Goal: Information Seeking & Learning: Learn about a topic

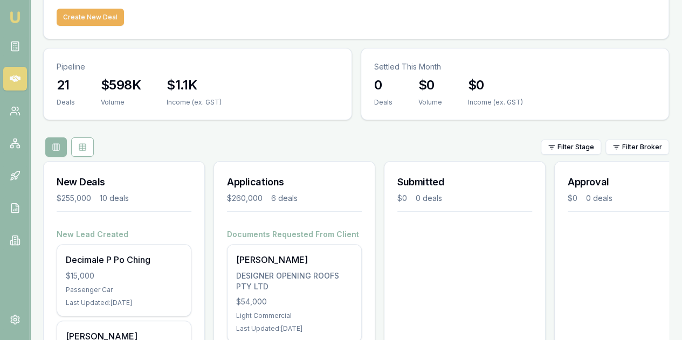
scroll to position [108, 0]
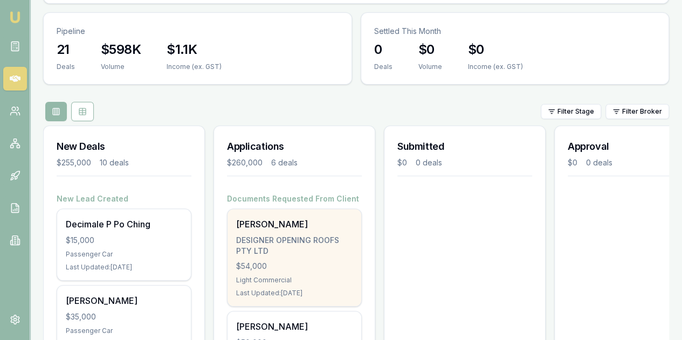
click at [310, 209] on div "Bradely Rix DESIGNER OPENING ROOFS PTY LTD $54,000 Light Commercial Last Update…" at bounding box center [295, 257] width 134 height 97
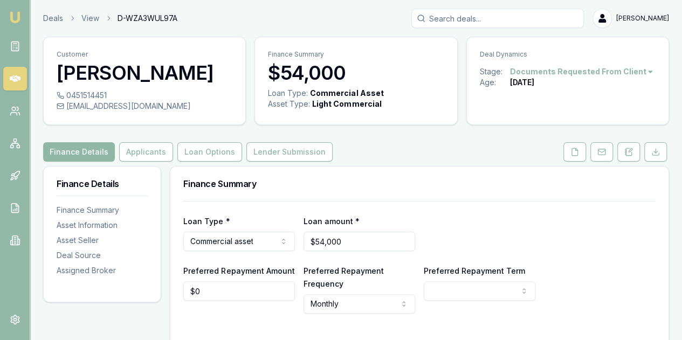
click at [74, 148] on button "Finance Details" at bounding box center [79, 151] width 72 height 19
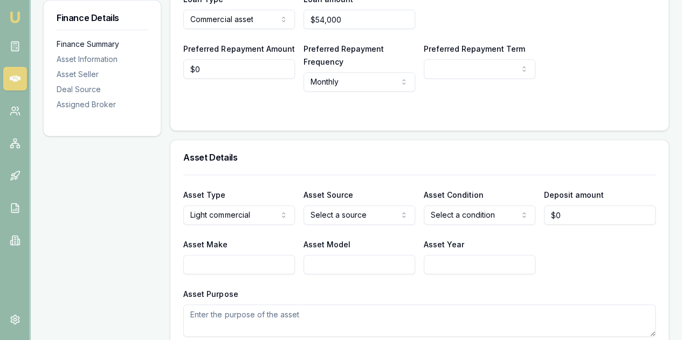
scroll to position [60, 0]
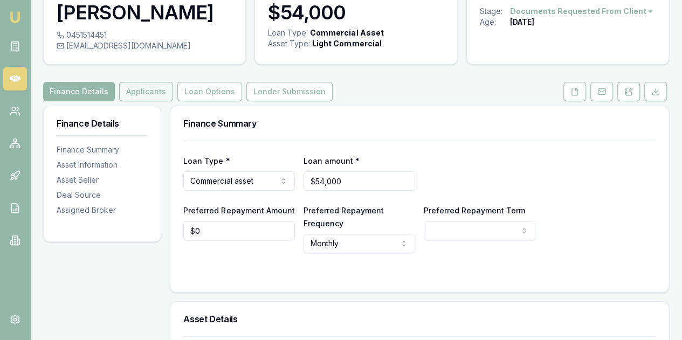
click at [138, 88] on button "Applicants" at bounding box center [146, 91] width 54 height 19
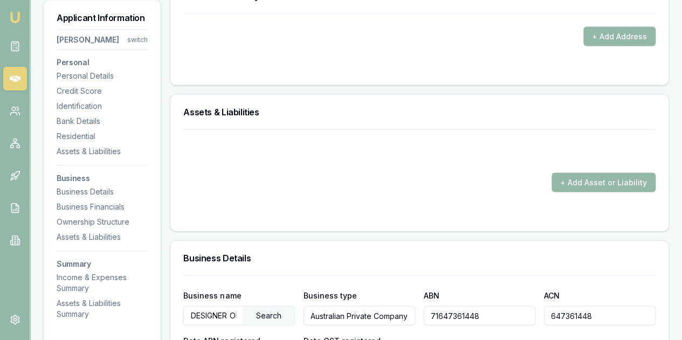
scroll to position [1187, 0]
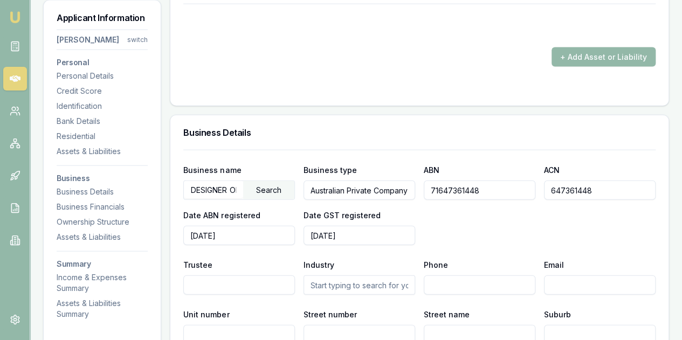
click at [272, 186] on div "Search" at bounding box center [268, 190] width 51 height 18
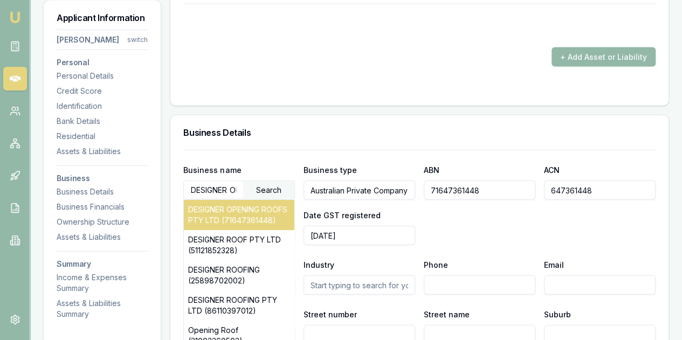
click at [252, 223] on div "DESIGNER OPENING ROOFS PTY LTD (71647361448)" at bounding box center [239, 215] width 111 height 30
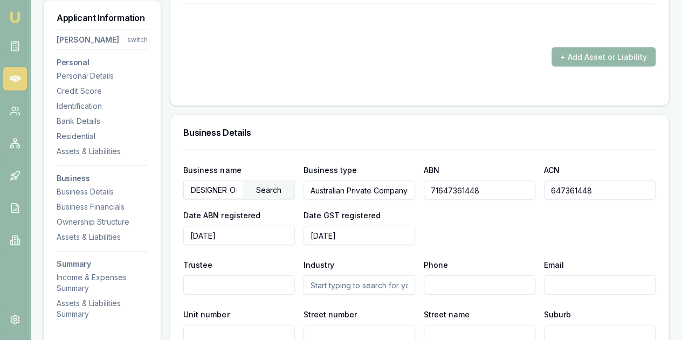
click at [536, 217] on div "Business name DESIGNER OPENING ROOFS PTY LTD Search Business type Australian Pr…" at bounding box center [419, 204] width 473 height 82
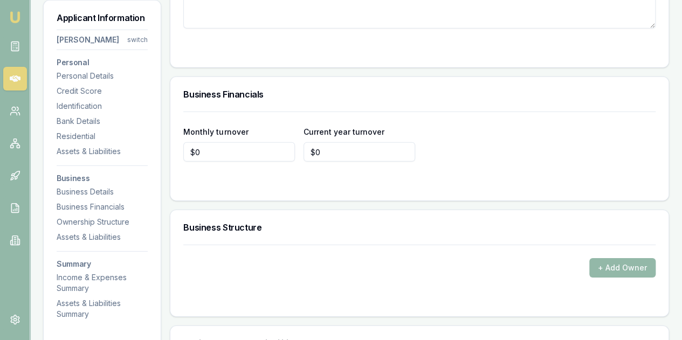
scroll to position [1619, 0]
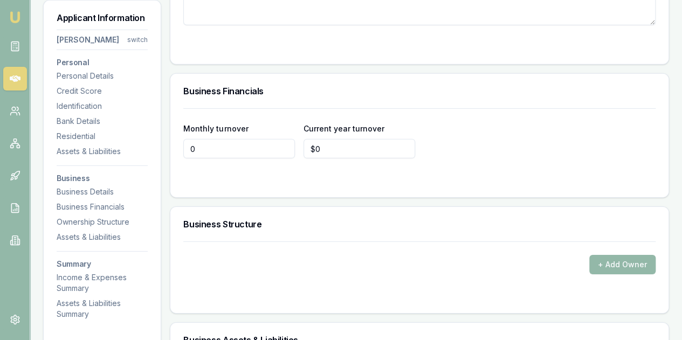
click at [204, 148] on input "0" at bounding box center [239, 148] width 112 height 19
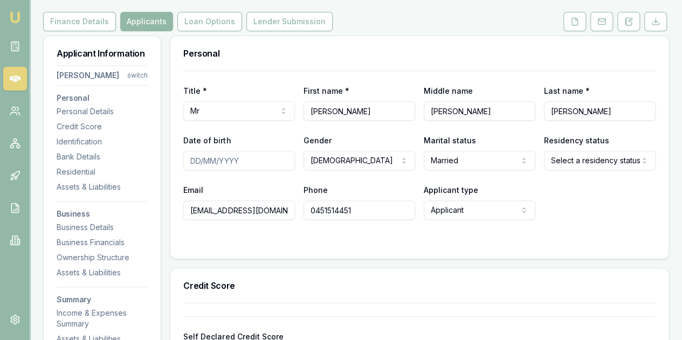
scroll to position [108, 0]
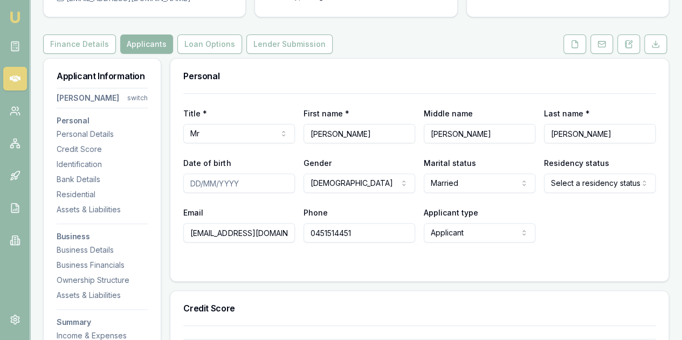
type input "$0"
click at [198, 182] on input "Date of birth" at bounding box center [239, 183] width 112 height 19
type input "[DATE]"
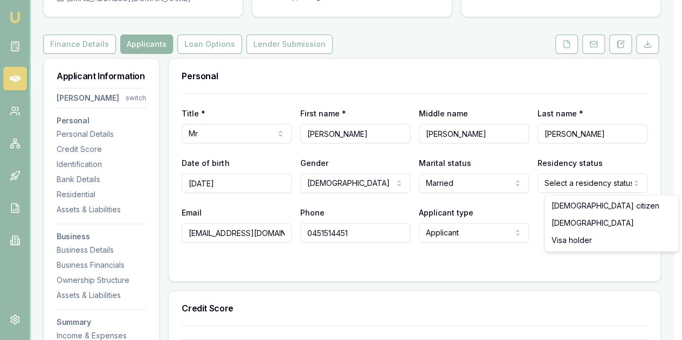
click at [602, 186] on html "Emu Broker Deals View D-WZA3WUL97A [PERSON_NAME] Toggle Menu Customer [PERSON_N…" at bounding box center [341, 62] width 682 height 340
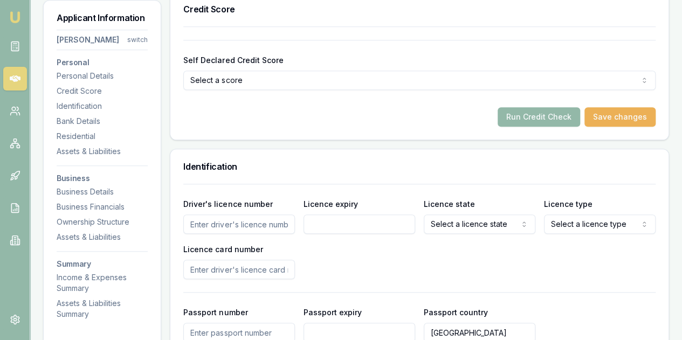
scroll to position [432, 0]
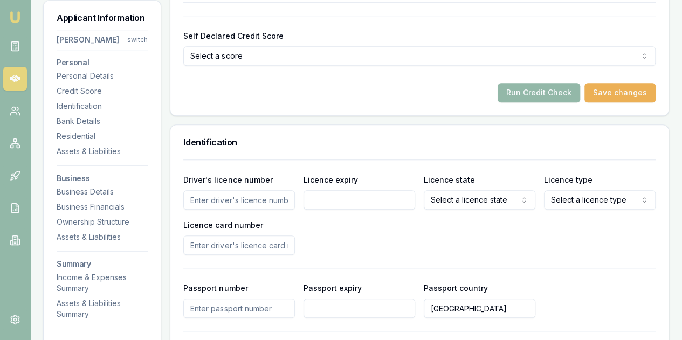
click at [199, 197] on input "Driver's licence number" at bounding box center [239, 199] width 112 height 19
type input "14831954"
click at [329, 201] on input "Licence expiry" at bounding box center [360, 199] width 112 height 19
type input "[DATE]"
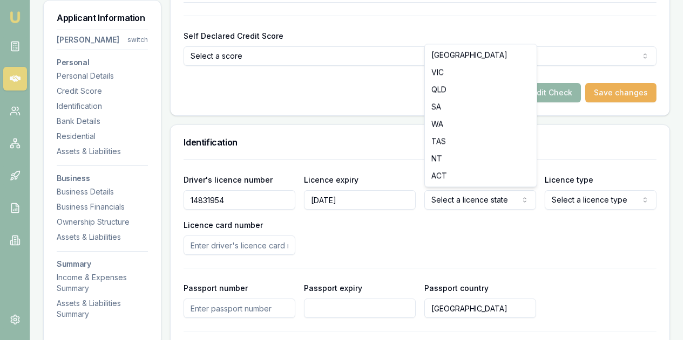
select select "QLD"
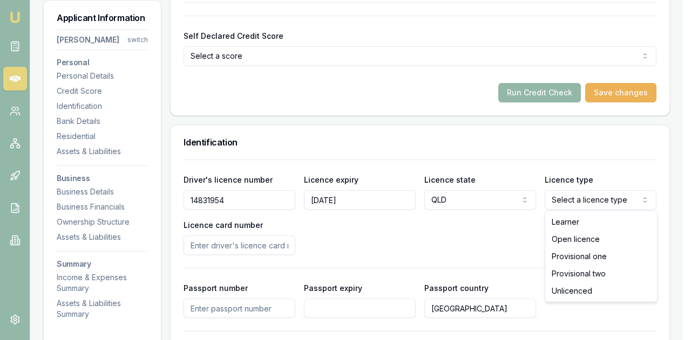
select select "OPEN_LICENCE"
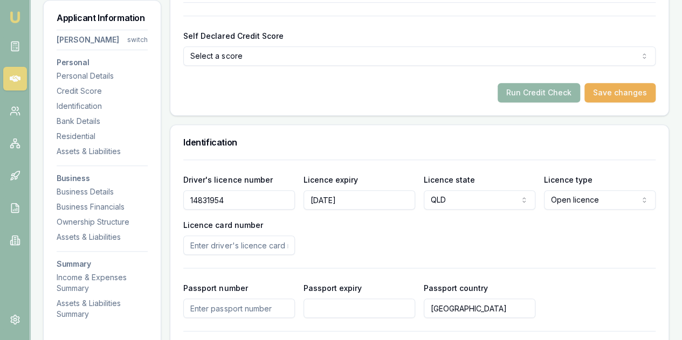
click at [463, 238] on div "Driver's licence number [DRIVERS_LICENSE_NUMBER] Licence expiry [DATE] Licence …" at bounding box center [419, 214] width 473 height 82
click at [200, 242] on input "Licence card number" at bounding box center [239, 245] width 112 height 19
click at [196, 244] on input "Licence card number" at bounding box center [239, 245] width 112 height 19
click at [205, 242] on input "2b322" at bounding box center [239, 245] width 112 height 19
click at [228, 241] on input "2b3b22" at bounding box center [239, 245] width 112 height 19
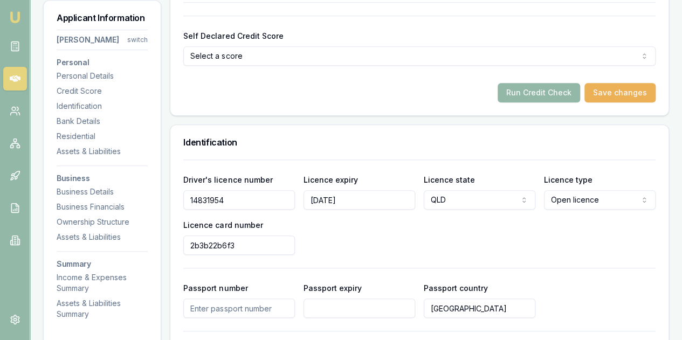
type input "2b3b22b6f3"
click at [331, 231] on div "Driver's licence number [DRIVERS_LICENSE_NUMBER] Licence expiry [DATE] Licence …" at bounding box center [419, 214] width 473 height 82
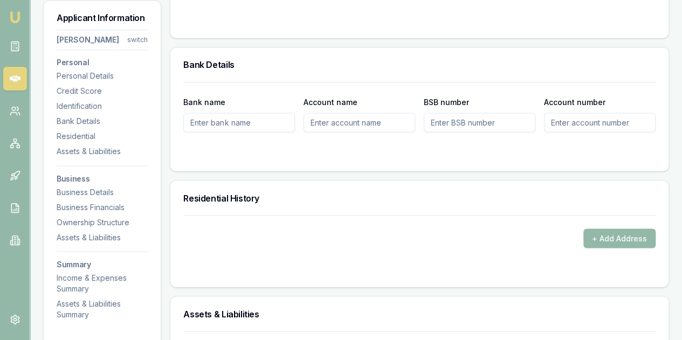
scroll to position [917, 0]
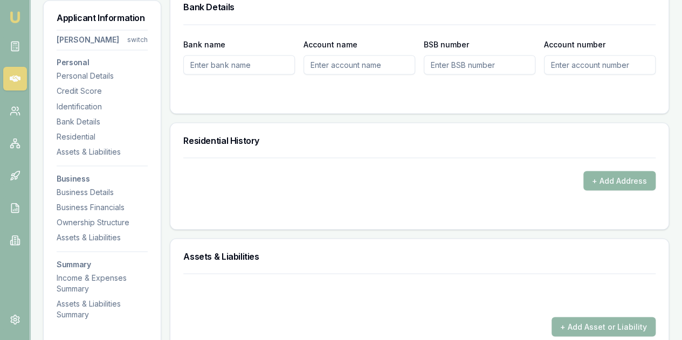
click at [613, 182] on button "+ Add Address" at bounding box center [620, 180] width 72 height 19
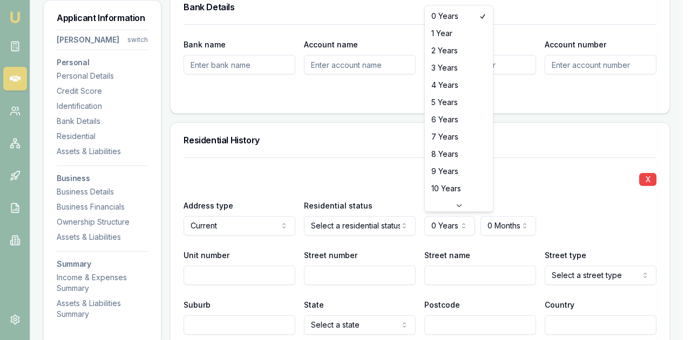
select select "1"
drag, startPoint x: 446, startPoint y: 35, endPoint x: 458, endPoint y: 51, distance: 20.5
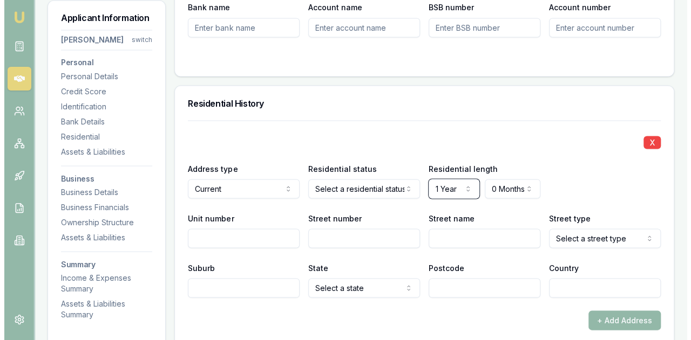
scroll to position [971, 0]
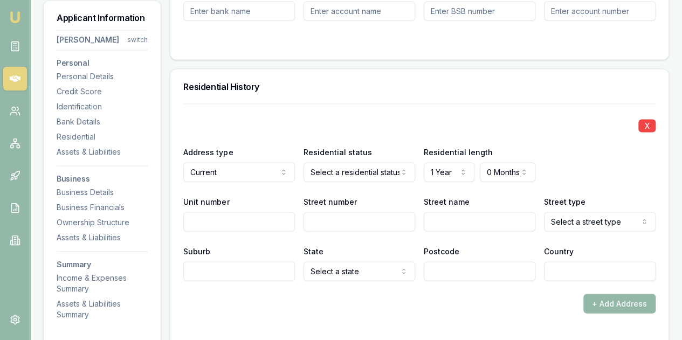
click at [202, 220] on input "Unit number" at bounding box center [239, 221] width 112 height 19
click at [340, 221] on input "Street number" at bounding box center [360, 221] width 112 height 19
drag, startPoint x: 329, startPoint y: 214, endPoint x: 329, endPoint y: 222, distance: 7.6
click at [329, 222] on input "Street number" at bounding box center [360, 221] width 112 height 19
type input "154"
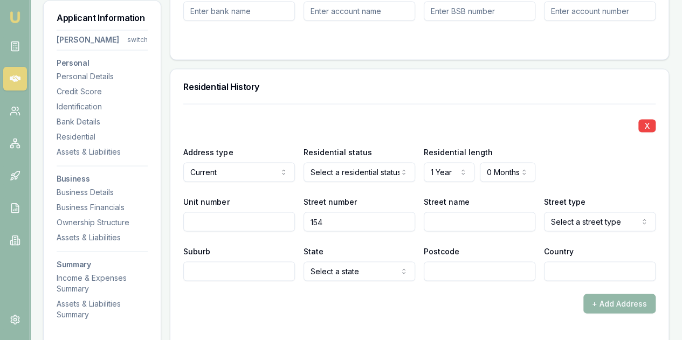
click at [447, 221] on input "Street name" at bounding box center [480, 221] width 112 height 19
click at [446, 227] on input "Street name" at bounding box center [480, 221] width 112 height 19
type input "[GEOGRAPHIC_DATA]"
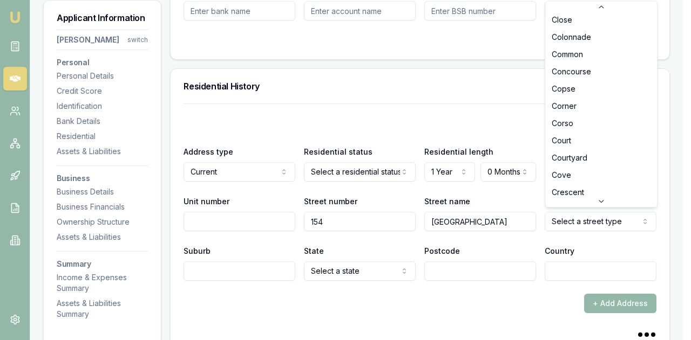
scroll to position [0, 0]
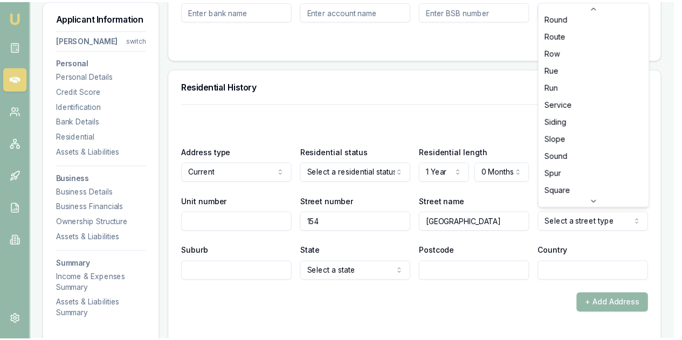
scroll to position [2821, 0]
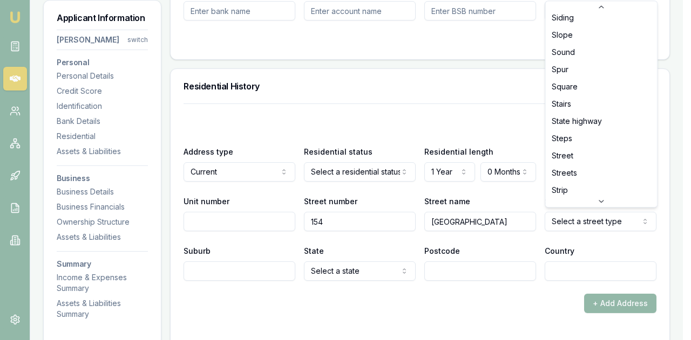
select select "Street"
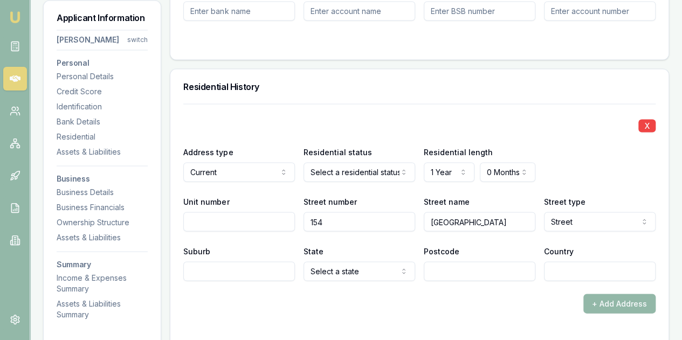
click at [213, 270] on input "Suburb" at bounding box center [239, 271] width 112 height 19
click at [208, 269] on input "Suburb" at bounding box center [239, 271] width 112 height 19
type input "b"
type input "Broadbeach"
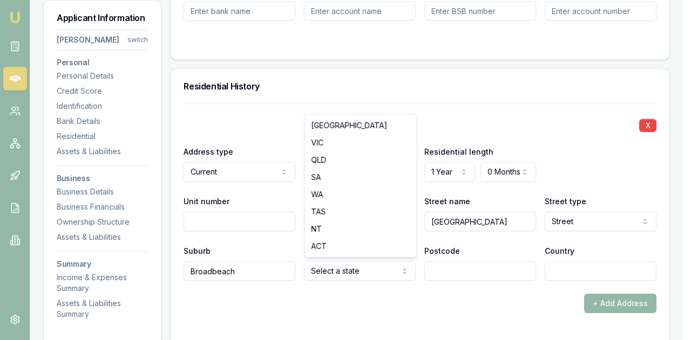
select select "QLD"
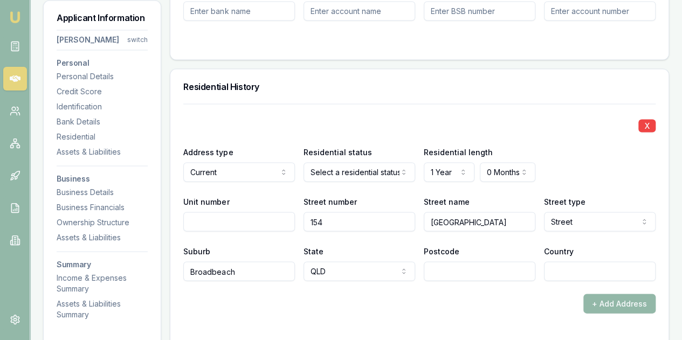
click at [242, 265] on input "Broadbeach" at bounding box center [239, 271] width 112 height 19
type input "Broadbeach Waters"
click at [251, 301] on div "+ Add Address" at bounding box center [419, 303] width 473 height 19
click at [444, 270] on input "Postcode" at bounding box center [480, 271] width 112 height 19
click at [444, 272] on input "Postcode" at bounding box center [480, 271] width 112 height 19
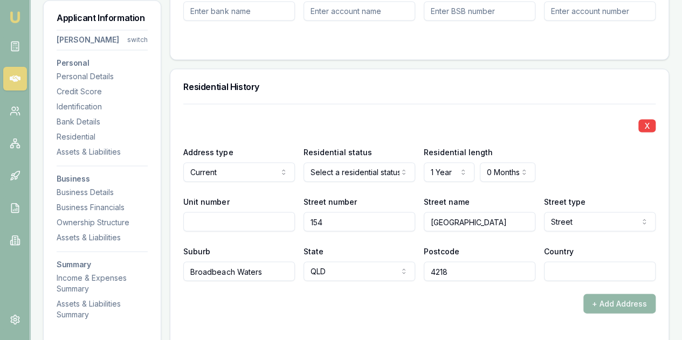
type input "4218"
click at [494, 295] on div "+ Add Address" at bounding box center [419, 303] width 473 height 19
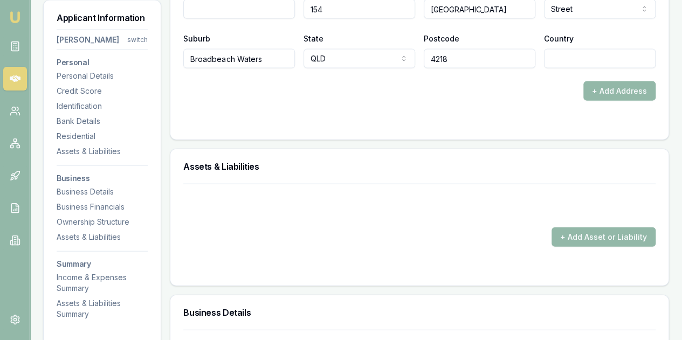
scroll to position [1187, 0]
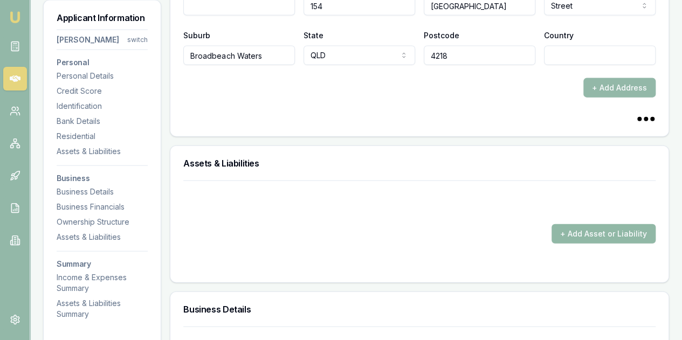
click at [592, 230] on button "+ Add Asset or Liability" at bounding box center [604, 233] width 104 height 19
click at [591, 229] on button "+ Add Asset or Liability" at bounding box center [604, 233] width 104 height 19
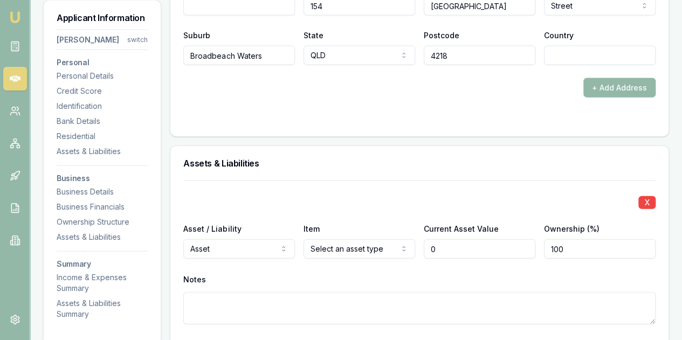
type input "$0"
click at [451, 244] on input "0" at bounding box center [480, 249] width 112 height 19
type input "0"
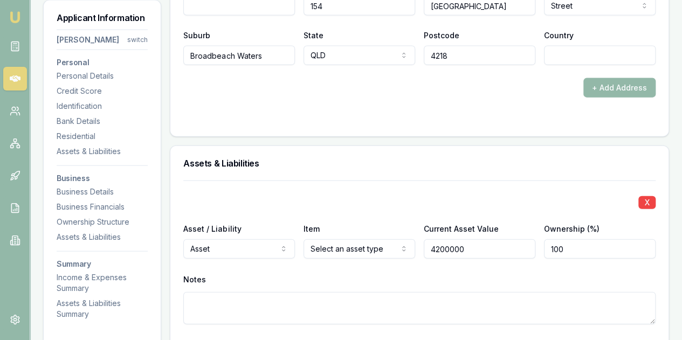
type input "$4,200,000"
click at [458, 272] on div "Notes" at bounding box center [419, 280] width 473 height 16
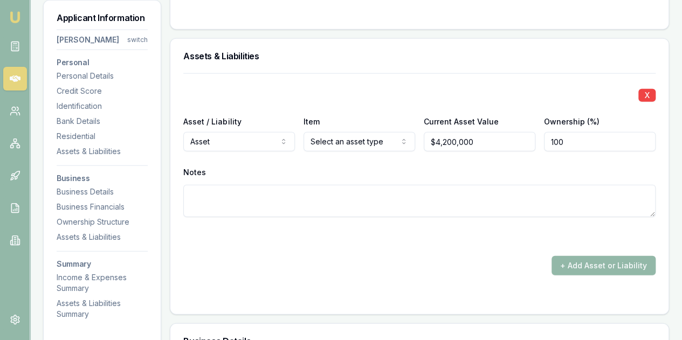
scroll to position [1295, 0]
click at [591, 260] on button "+ Add Asset or Liability" at bounding box center [604, 265] width 104 height 19
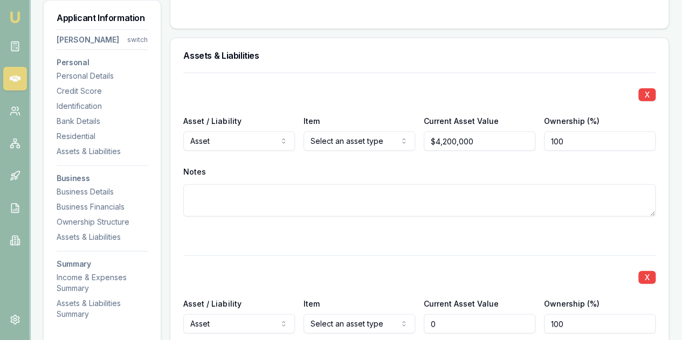
type input "$0"
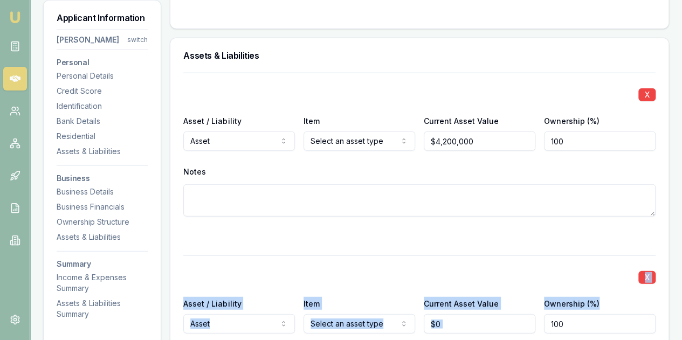
drag, startPoint x: 650, startPoint y: 289, endPoint x: 652, endPoint y: 282, distance: 7.0
click at [679, 292] on main "Customer [PERSON_NAME] [PHONE_NUMBER] [EMAIL_ADDRESS][DOMAIN_NAME] Finance Summ…" at bounding box center [356, 219] width 652 height 2955
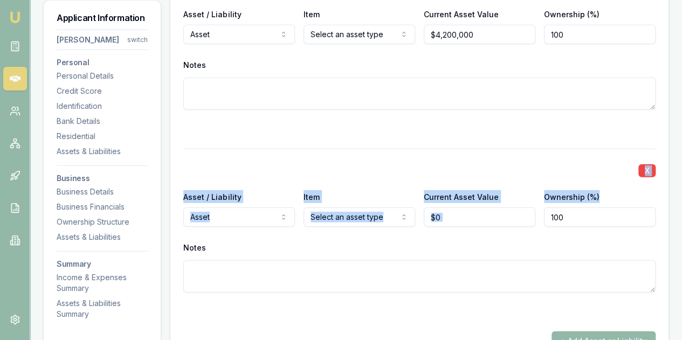
scroll to position [1403, 0]
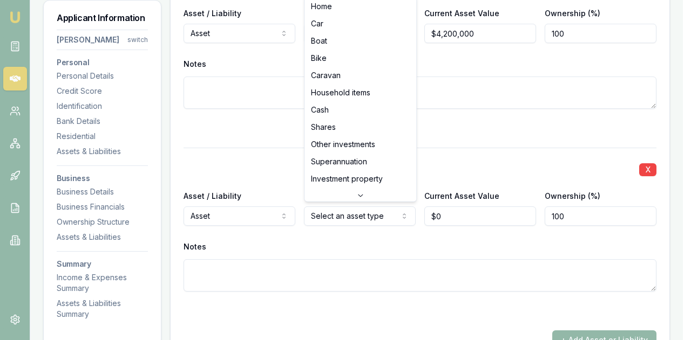
select select "CASH"
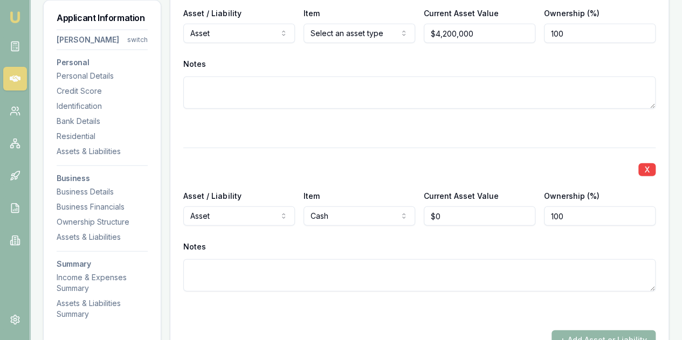
type input "0"
click at [448, 213] on input "0" at bounding box center [480, 216] width 112 height 19
click at [448, 216] on input "Current Asset Value" at bounding box center [480, 216] width 112 height 19
type input "$100,000"
click at [447, 242] on div "Notes" at bounding box center [419, 247] width 473 height 16
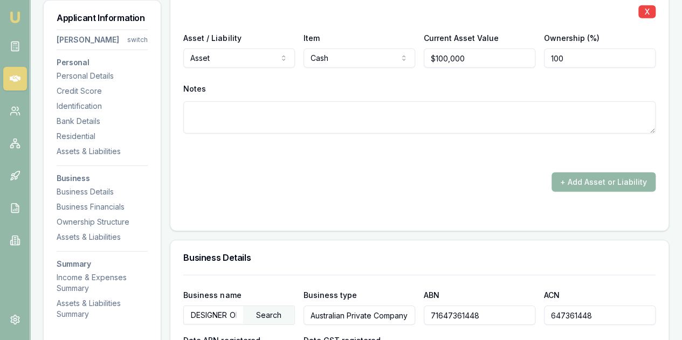
scroll to position [1565, 0]
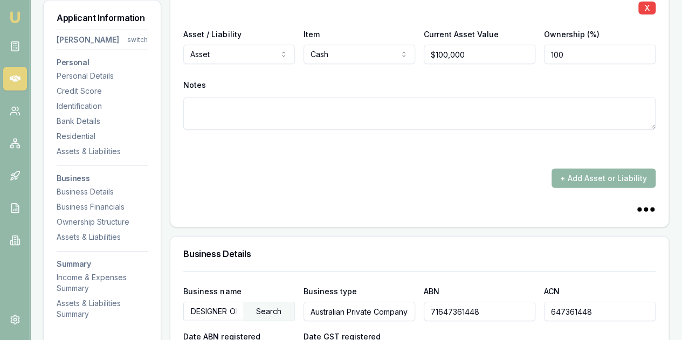
click at [604, 176] on button "+ Add Asset or Liability" at bounding box center [604, 178] width 104 height 19
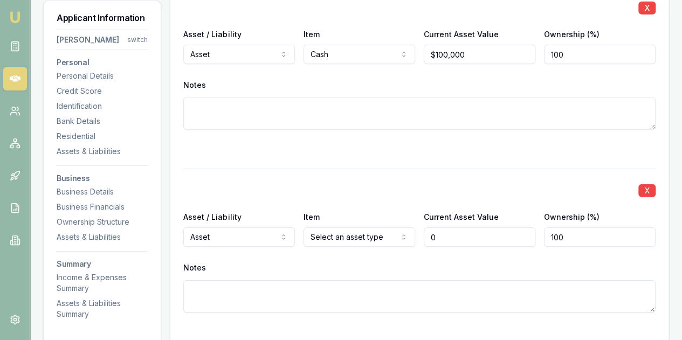
type input "$0"
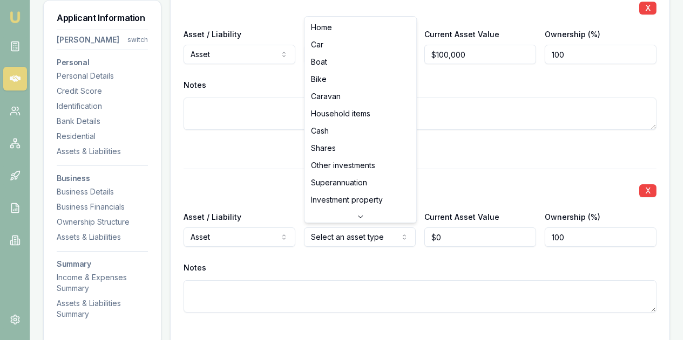
select select "HOUSEHOLD_ITEMS"
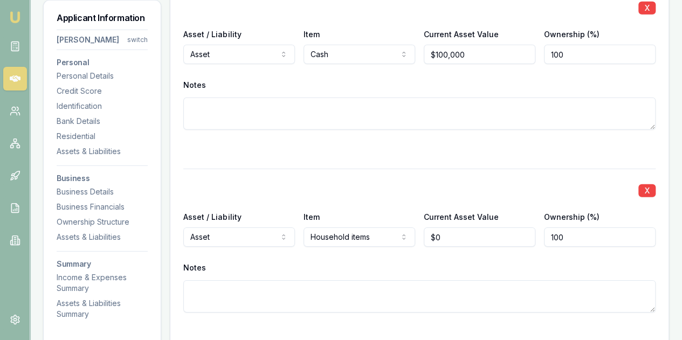
type input "0"
click at [447, 231] on input "0" at bounding box center [480, 237] width 112 height 19
type input "$150,000"
click at [449, 260] on div "Notes" at bounding box center [419, 268] width 473 height 16
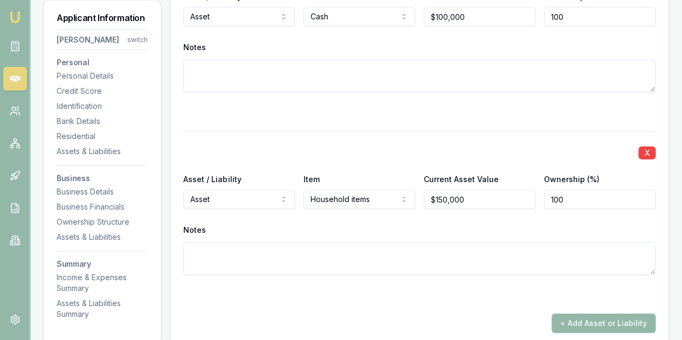
scroll to position [1673, 0]
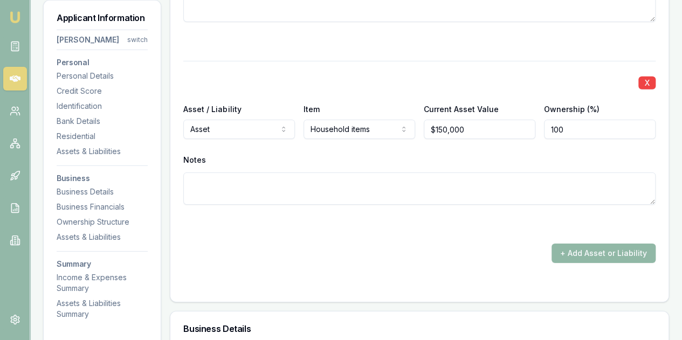
click at [598, 251] on button "+ Add Asset or Liability" at bounding box center [604, 253] width 104 height 19
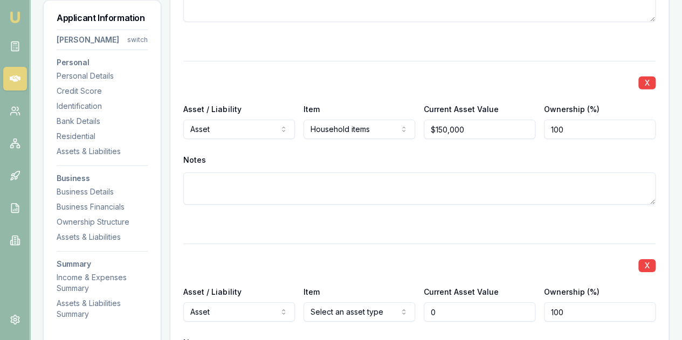
scroll to position [1780, 0]
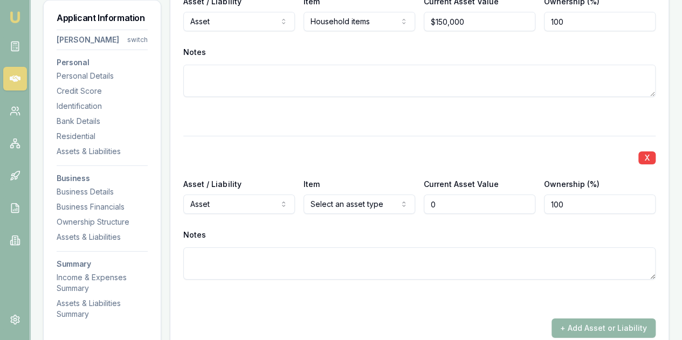
type input "$0"
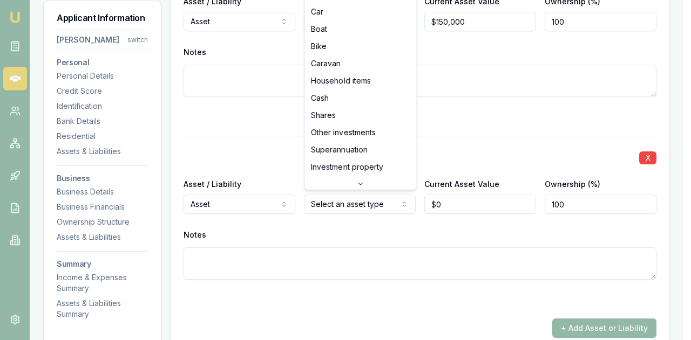
select select "CAR"
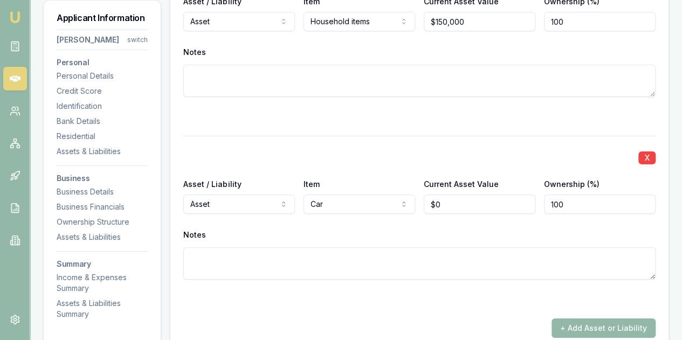
type input "0"
click at [454, 204] on input "0" at bounding box center [480, 204] width 112 height 19
type input "$80,000"
click at [459, 234] on div "Notes" at bounding box center [419, 235] width 473 height 16
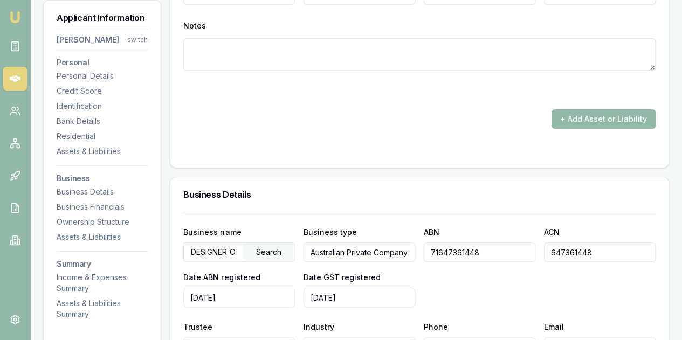
scroll to position [1996, 0]
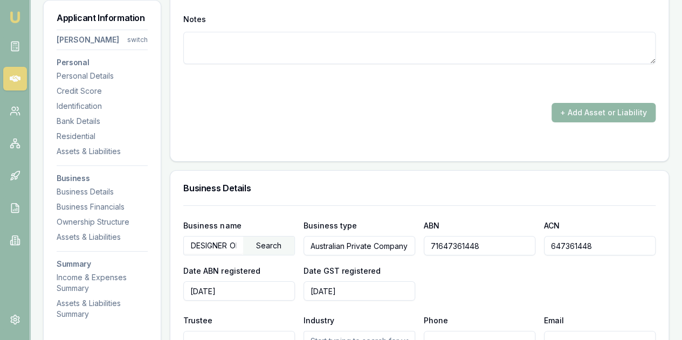
click at [598, 114] on button "+ Add Asset or Liability" at bounding box center [604, 112] width 104 height 19
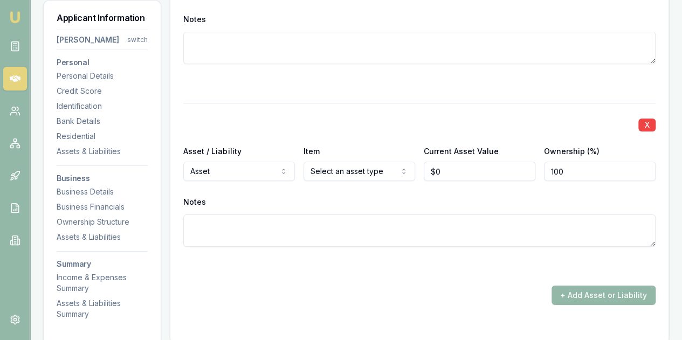
type input "0"
click at [451, 168] on input "0" at bounding box center [480, 171] width 112 height 19
type input "0"
click at [451, 171] on input "0" at bounding box center [480, 171] width 112 height 19
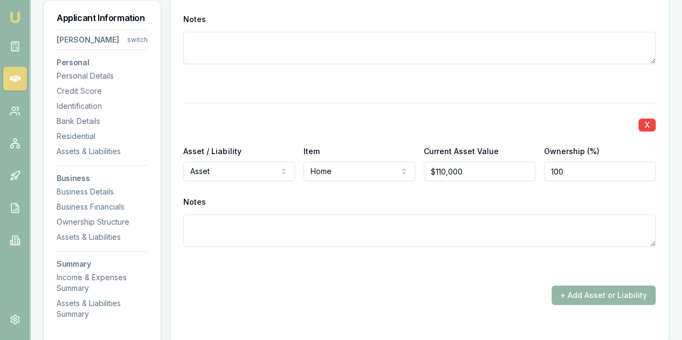
click at [451, 185] on div "X Asset / Liability Asset Asset Liability Item Home Home Car Boat Bike Caravan …" at bounding box center [419, 188] width 473 height 170
click at [464, 168] on input "110000" at bounding box center [480, 171] width 112 height 19
type input "$1,100,000"
click at [465, 190] on div "X Asset / Liability Asset Asset Liability Item Home Home Car Boat Bike Caravan …" at bounding box center [419, 188] width 473 height 170
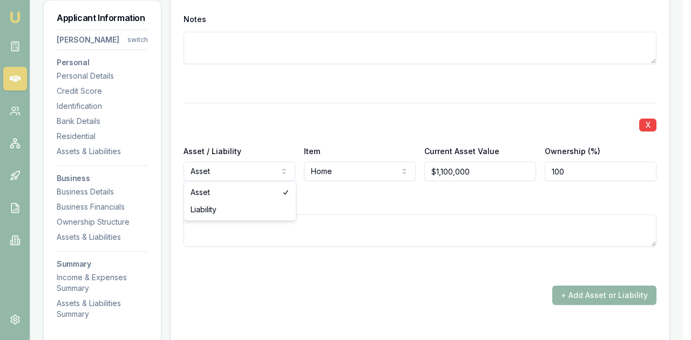
select select "LIABILITY"
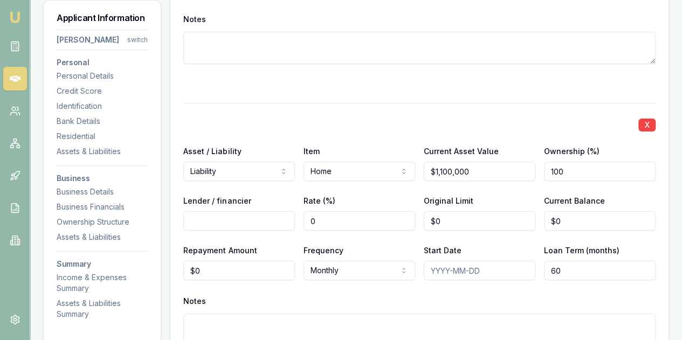
click at [196, 217] on input "Lender / financier" at bounding box center [239, 220] width 112 height 19
type input "NAB"
type input "0"
click at [449, 213] on input "0" at bounding box center [480, 220] width 112 height 19
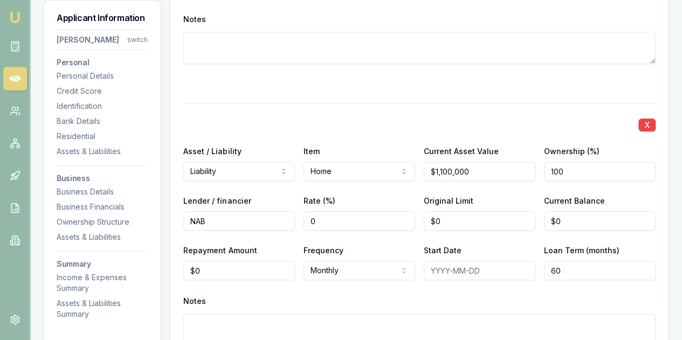
type input "0"
click at [451, 220] on input "0" at bounding box center [480, 220] width 112 height 19
type input "$1,500,000"
click at [486, 247] on div "Start Date" at bounding box center [480, 262] width 112 height 37
type input "0"
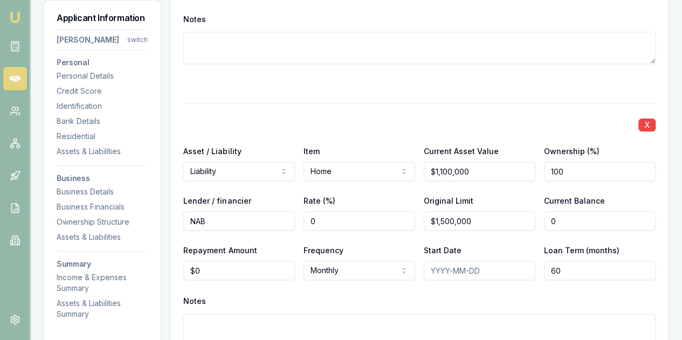
click at [577, 220] on input "0" at bounding box center [600, 220] width 112 height 19
type input "$1,100,000"
click at [594, 231] on div "X Asset / Liability Liability Asset Liability Item Home Home Car Boat Bike Cara…" at bounding box center [419, 237] width 473 height 269
type input "0"
click at [208, 272] on input "0" at bounding box center [239, 270] width 112 height 19
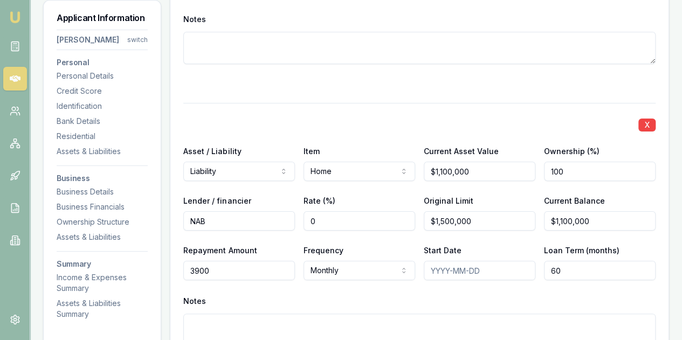
type input "$3,900"
click at [221, 286] on div "X Asset / Liability Liability Asset Liability Item Home Home Car Boat Bike Cara…" at bounding box center [419, 237] width 473 height 269
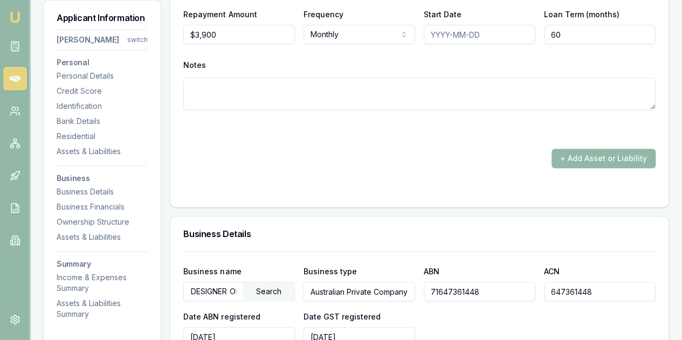
scroll to position [2158, 0]
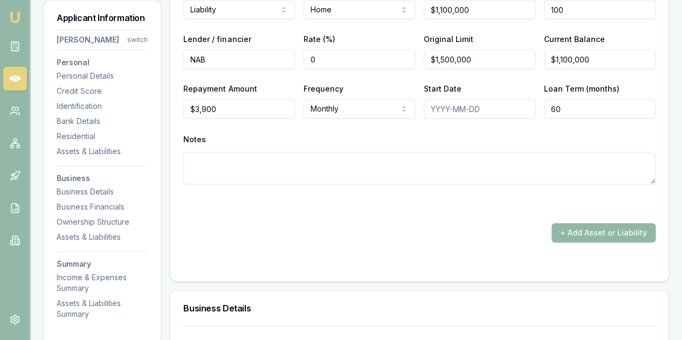
click at [604, 229] on button "+ Add Asset or Liability" at bounding box center [604, 232] width 104 height 19
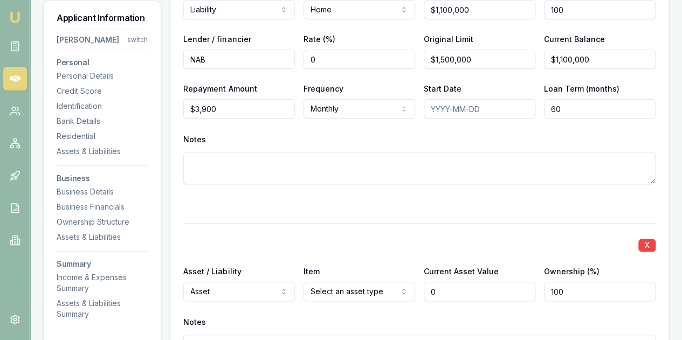
type input "$0"
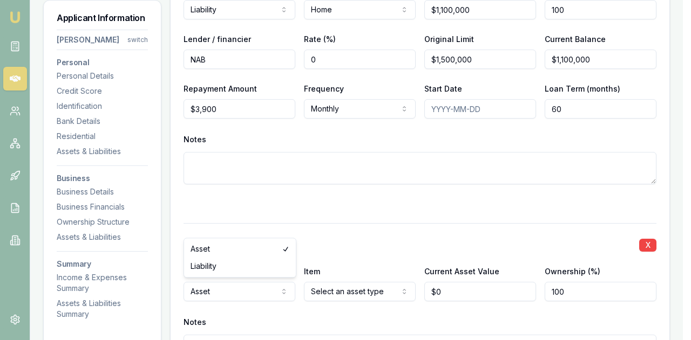
select select "LIABILITY"
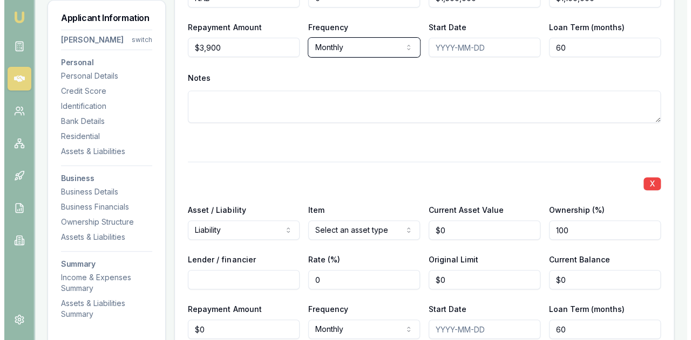
scroll to position [2266, 0]
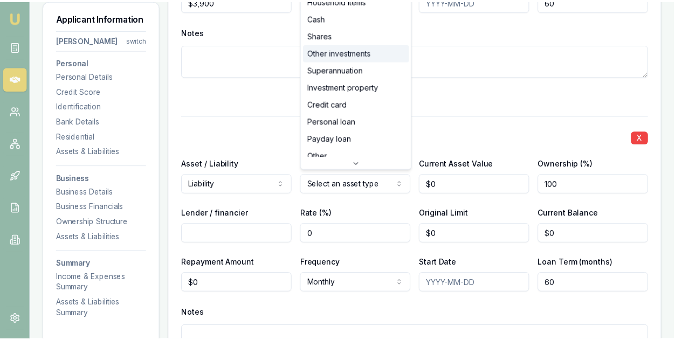
scroll to position [69, 0]
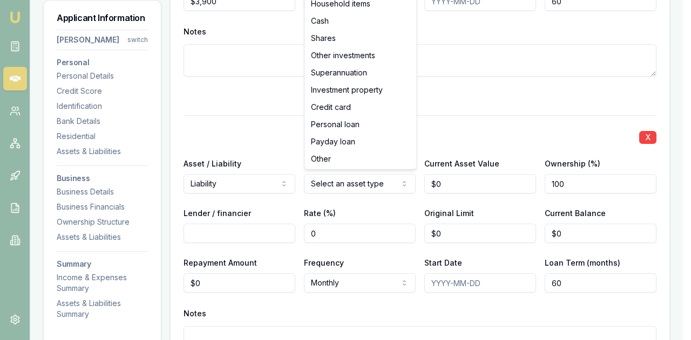
select select "CREDIT_CARD"
drag, startPoint x: 330, startPoint y: 107, endPoint x: 337, endPoint y: 118, distance: 13.3
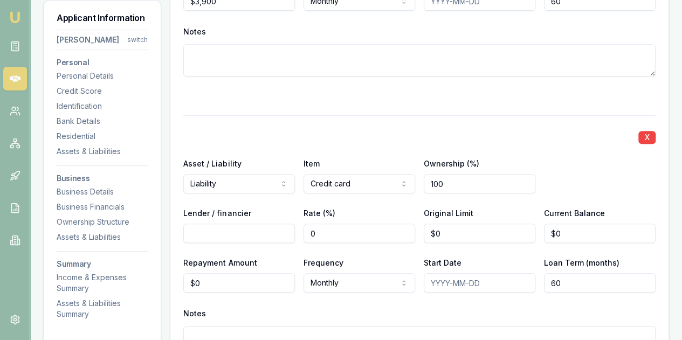
click at [203, 231] on input "Lender / financier" at bounding box center [239, 233] width 112 height 19
click at [202, 233] on input "Lender / financier" at bounding box center [239, 233] width 112 height 19
type input "CBA"
type input "0"
click at [451, 235] on input "0" at bounding box center [480, 233] width 112 height 19
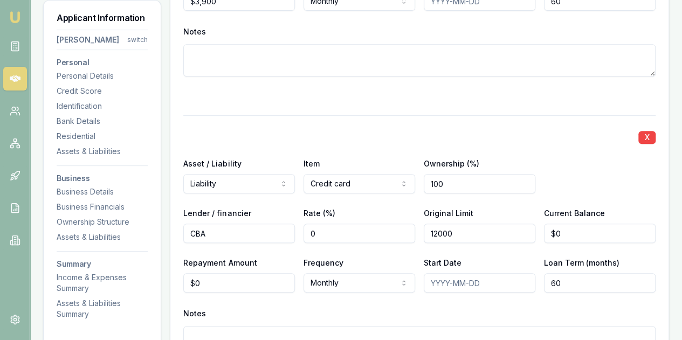
type input "$12,000"
click at [497, 265] on div "Start Date" at bounding box center [480, 274] width 112 height 37
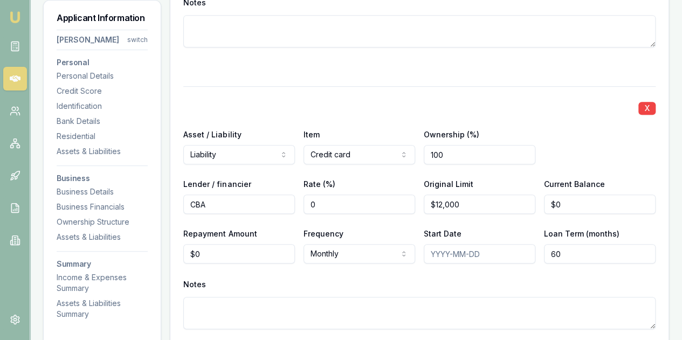
scroll to position [2320, 0]
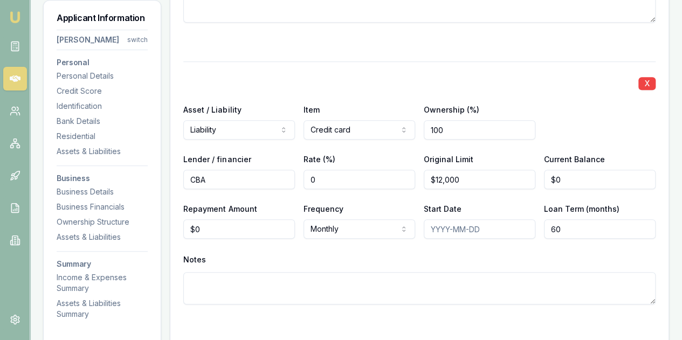
type input "0"
click at [207, 229] on input "0" at bounding box center [239, 229] width 112 height 19
type input "0"
click at [206, 228] on input "0" at bounding box center [239, 229] width 112 height 19
type input "$456"
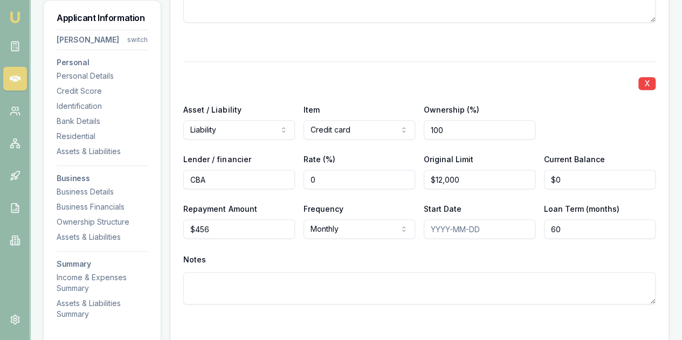
click at [227, 248] on div "X Asset / Liability Liability Asset Liability Item Credit card Home Car Boat Bi…" at bounding box center [419, 196] width 473 height 269
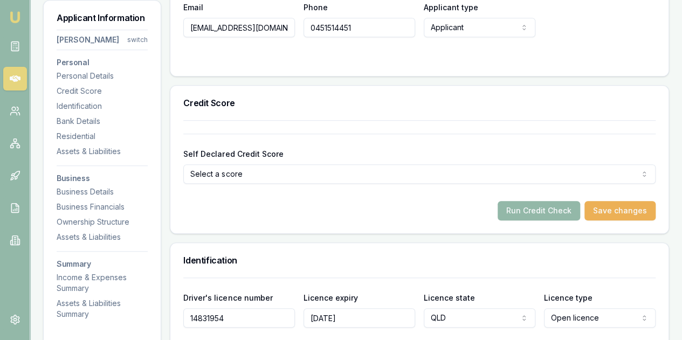
scroll to position [324, 0]
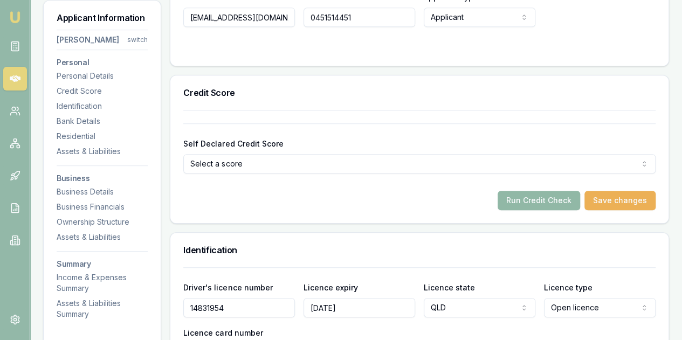
click at [529, 196] on button "Run Credit Check" at bounding box center [539, 200] width 83 height 19
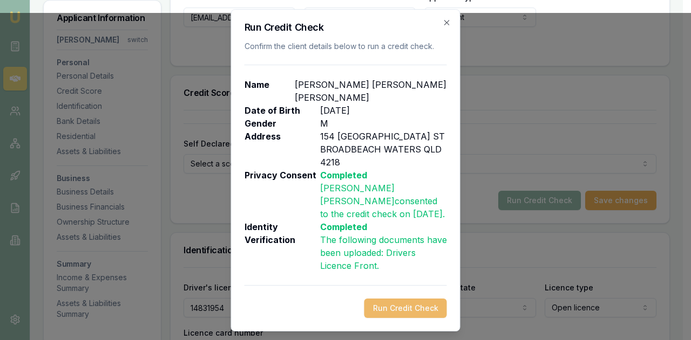
click at [402, 299] on button "Run Credit Check" at bounding box center [405, 308] width 83 height 19
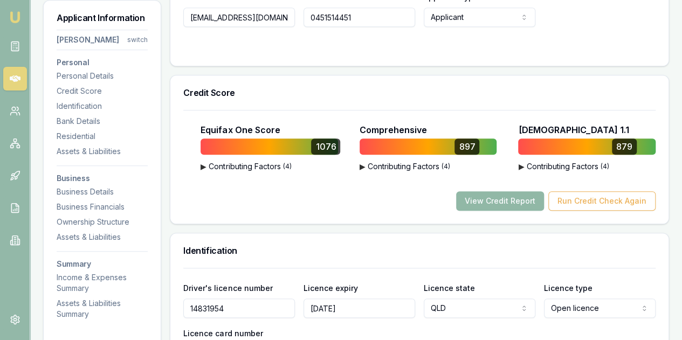
click at [491, 201] on button "View Credit Report" at bounding box center [500, 201] width 88 height 19
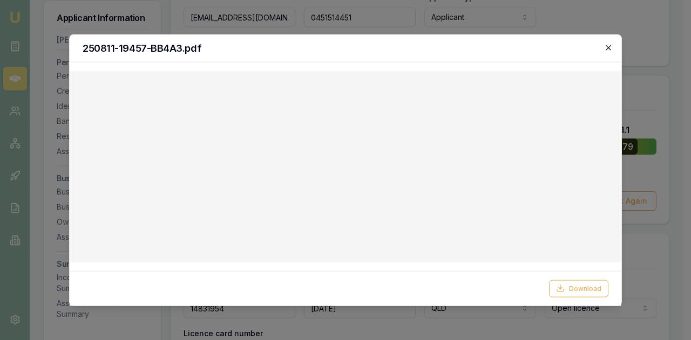
click at [609, 48] on icon "button" at bounding box center [607, 47] width 5 height 5
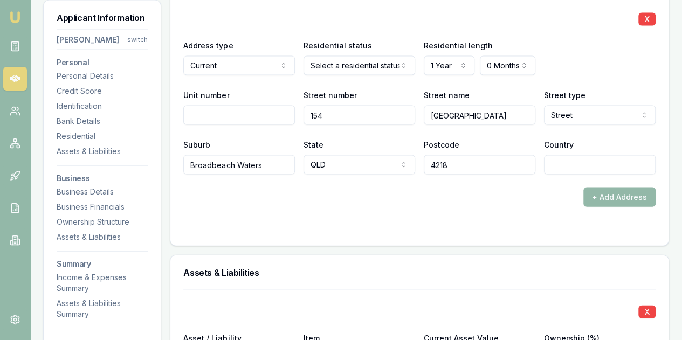
scroll to position [1079, 0]
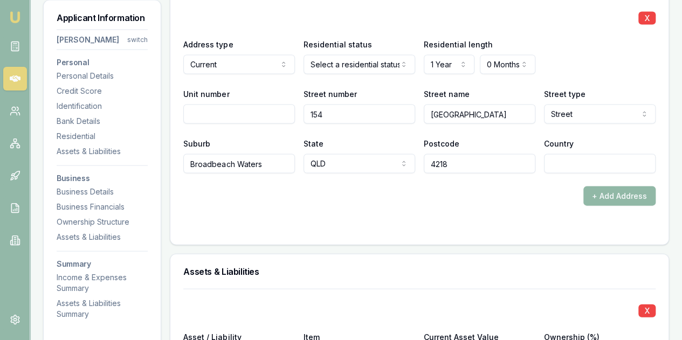
click at [608, 190] on button "+ Add Address" at bounding box center [620, 196] width 72 height 19
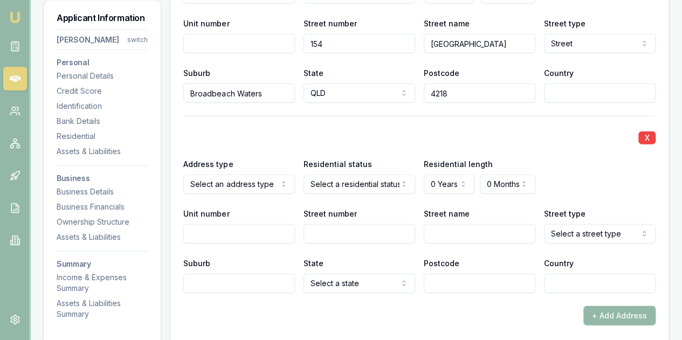
scroll to position [1187, 0]
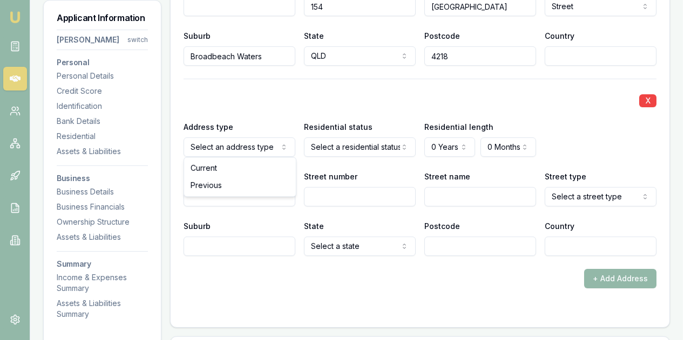
select select "PREVIOUS"
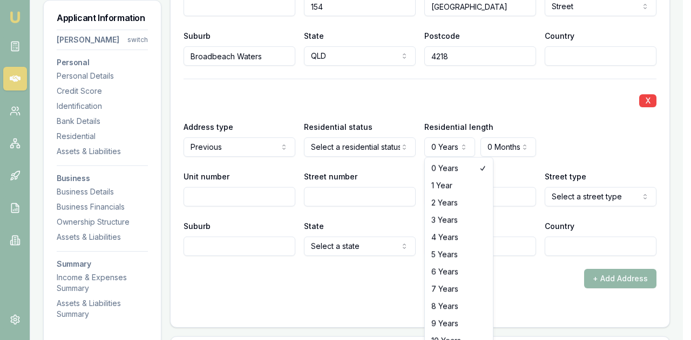
select select "5"
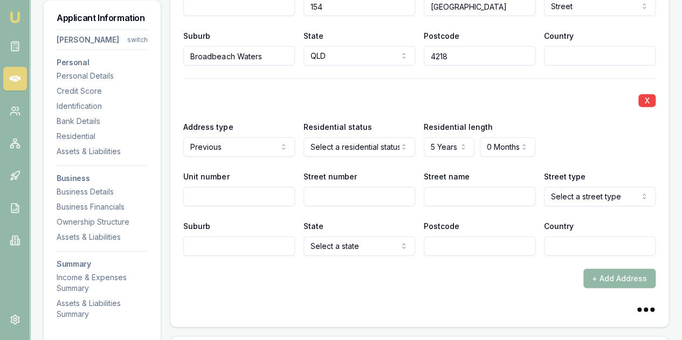
paste input "[STREET_ADDRESS]"
type input "[STREET_ADDRESS]"
click at [213, 196] on input "Unit number" at bounding box center [239, 196] width 112 height 19
click at [320, 198] on input "Street number" at bounding box center [360, 196] width 112 height 19
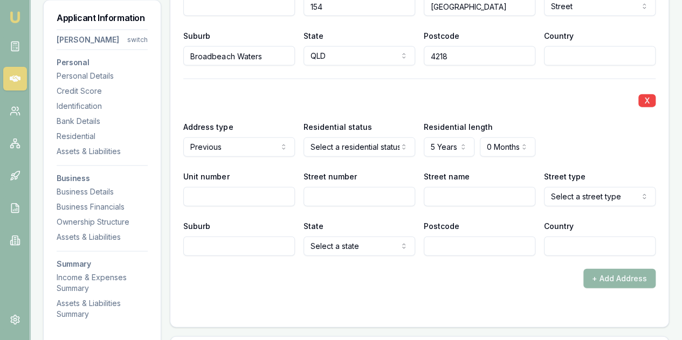
drag, startPoint x: 317, startPoint y: 210, endPoint x: 203, endPoint y: 197, distance: 115.1
click at [203, 197] on input "Unit number" at bounding box center [239, 196] width 112 height 19
paste input "[STREET_ADDRESS]"
type input "[STREET_ADDRESS]"
click at [185, 195] on input "[STREET_ADDRESS]" at bounding box center [239, 196] width 112 height 19
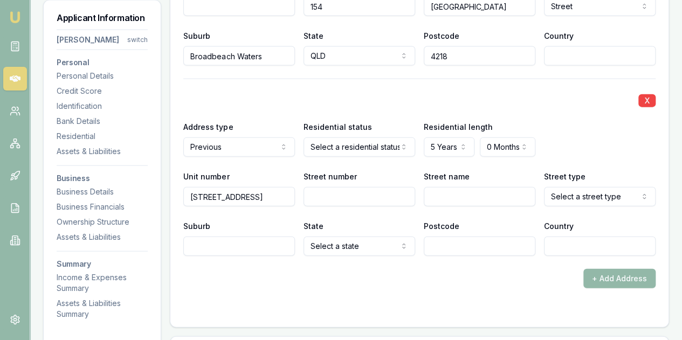
drag, startPoint x: 200, startPoint y: 195, endPoint x: 290, endPoint y: 197, distance: 90.7
click at [290, 197] on input "[STREET_ADDRESS]" at bounding box center [239, 196] width 112 height 19
type input "53"
paste input "[STREET_ADDRESS]"
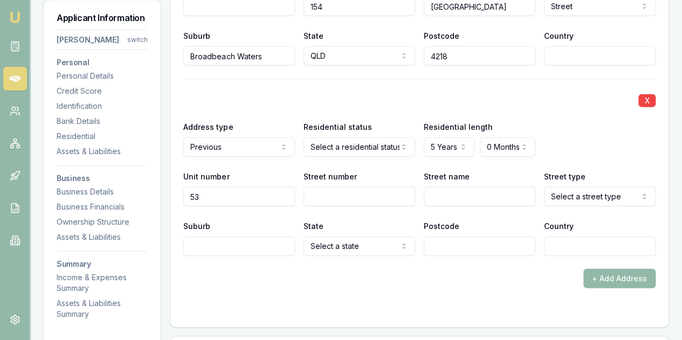
type input "[STREET_ADDRESS]"
drag, startPoint x: 343, startPoint y: 195, endPoint x: 405, endPoint y: 195, distance: 62.0
click at [405, 195] on input "[STREET_ADDRESS]" at bounding box center [360, 196] width 112 height 19
click at [204, 242] on input "Suburb" at bounding box center [239, 246] width 112 height 19
type input "[GEOGRAPHIC_DATA]"
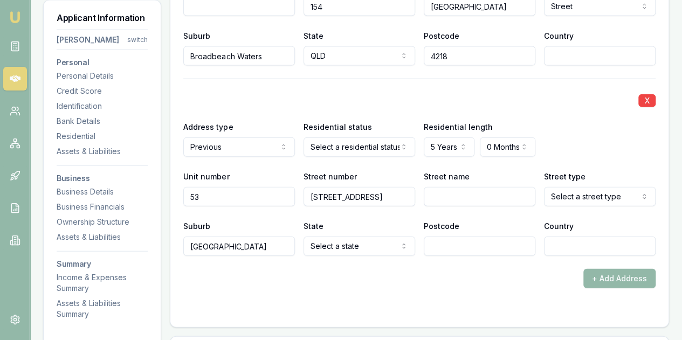
click at [220, 296] on form "X Address type Current Current Previous Residential status Select a residential…" at bounding box center [419, 101] width 473 height 426
click at [395, 278] on div "+ Add Address" at bounding box center [419, 278] width 473 height 19
click at [441, 243] on input "Postcode" at bounding box center [480, 246] width 112 height 19
click at [440, 244] on input "Postcode" at bounding box center [480, 246] width 112 height 19
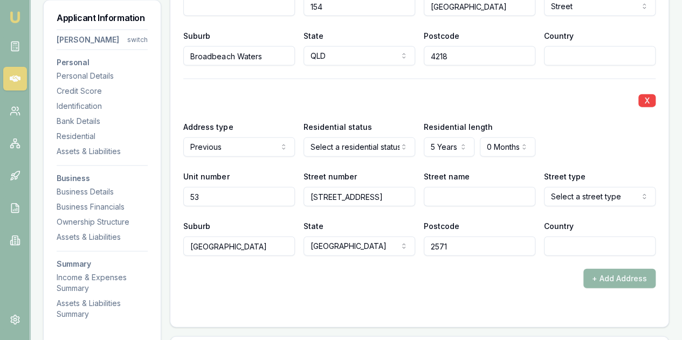
type input "2571"
click at [443, 303] on form "X Address type Current Current Previous Residential status Select a residential…" at bounding box center [419, 101] width 473 height 426
drag, startPoint x: 204, startPoint y: 196, endPoint x: 188, endPoint y: 196, distance: 16.2
click at [188, 196] on input "53" at bounding box center [239, 196] width 112 height 19
drag, startPoint x: 313, startPoint y: 193, endPoint x: 425, endPoint y: 196, distance: 112.3
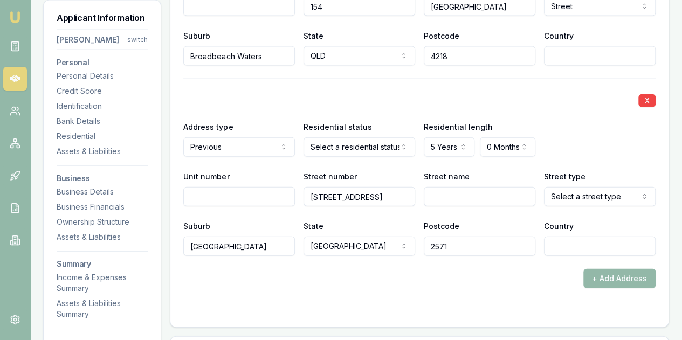
click at [425, 196] on div "[GEOGRAPHIC_DATA] [GEOGRAPHIC_DATA] name Street type Select a street type Acces…" at bounding box center [419, 188] width 473 height 37
type input "53"
click at [461, 197] on input "Street name" at bounding box center [480, 196] width 112 height 19
type input "the street"
click at [490, 220] on div "Postcode 2571" at bounding box center [480, 238] width 112 height 37
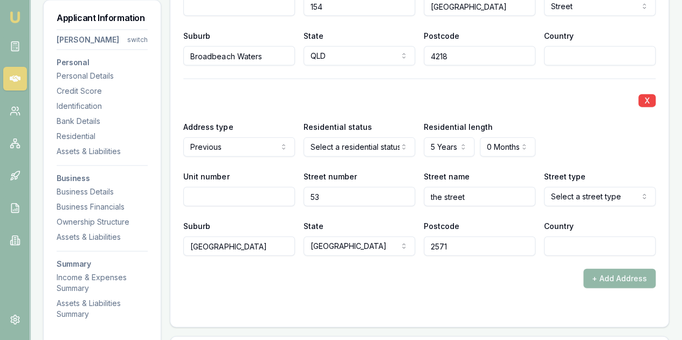
click at [482, 297] on form "X Address type Current Current Previous Residential status Select a residential…" at bounding box center [419, 101] width 473 height 426
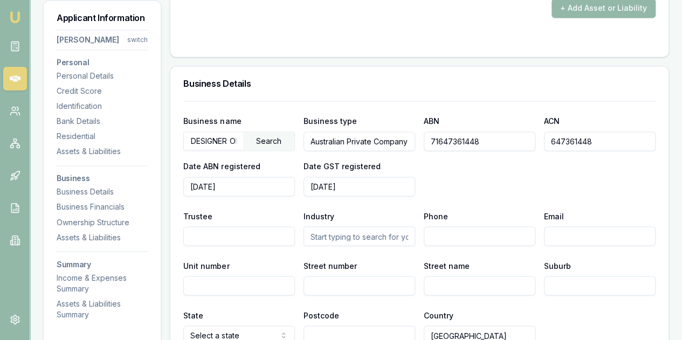
scroll to position [2804, 0]
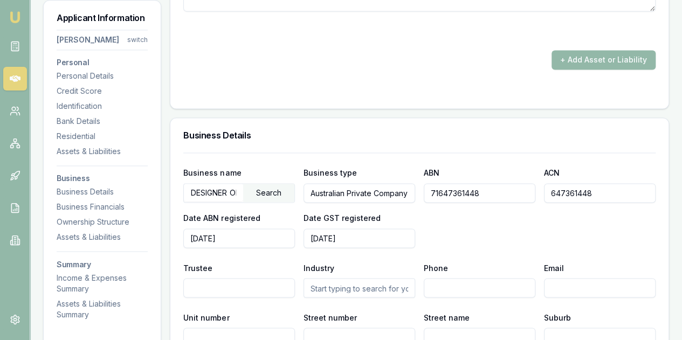
drag, startPoint x: 494, startPoint y: 189, endPoint x: 391, endPoint y: 195, distance: 103.8
click at [391, 195] on div "Business name DESIGNER OPENING ROOFS PTY LTD Search Business type Australian Pr…" at bounding box center [419, 207] width 473 height 82
click at [435, 215] on div "Business name DESIGNER OPENING ROOFS PTY LTD Search Business type Australian Pr…" at bounding box center [419, 207] width 473 height 82
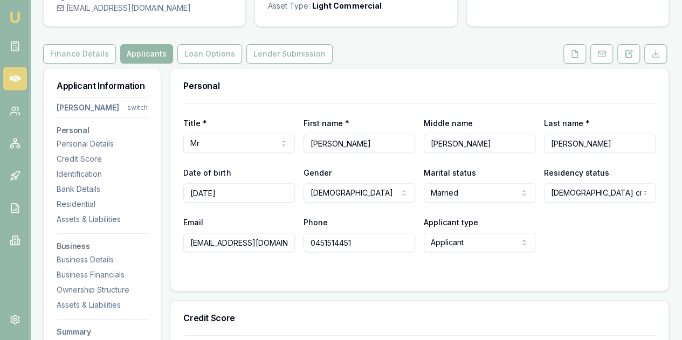
scroll to position [108, 0]
